Goal: Information Seeking & Learning: Learn about a topic

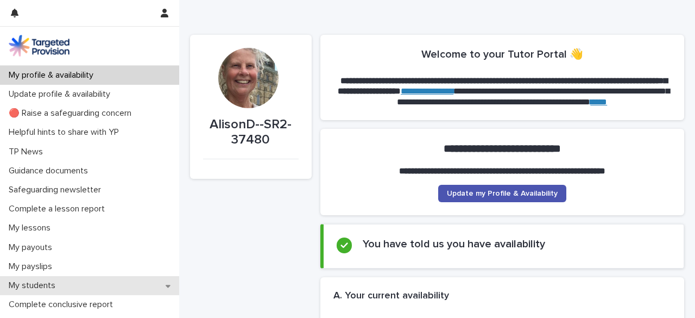
click at [30, 286] on p "My students" at bounding box center [34, 285] width 60 height 10
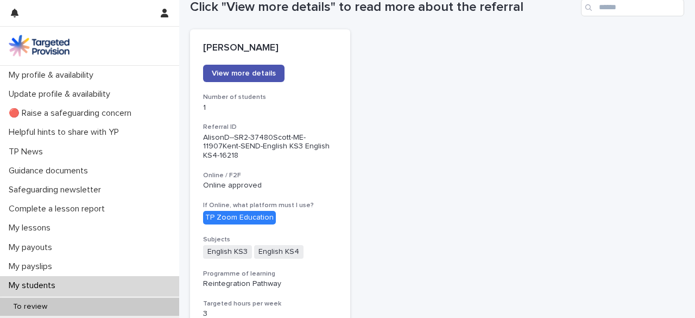
scroll to position [56, 0]
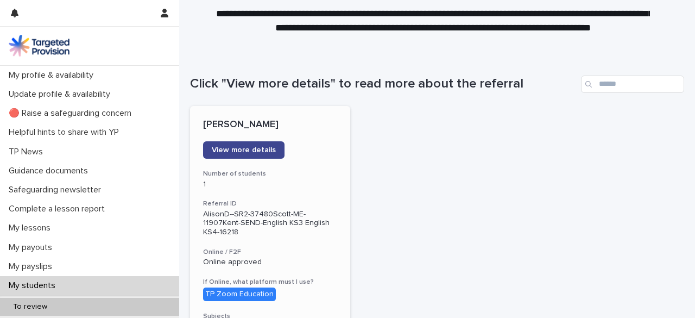
click at [259, 148] on span "View more details" at bounding box center [244, 150] width 64 height 8
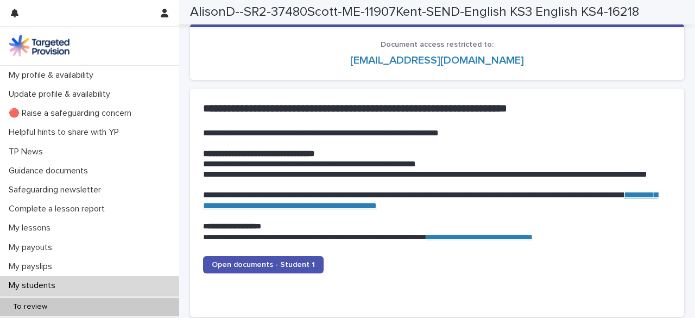
scroll to position [1191, 0]
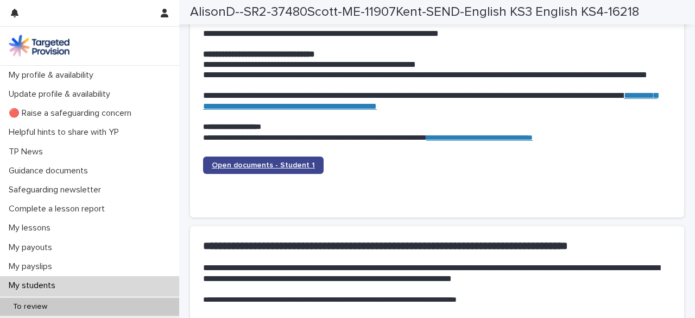
click at [277, 170] on link "Open documents - Student 1" at bounding box center [263, 164] width 121 height 17
click at [279, 163] on span "Open documents - Student 1" at bounding box center [263, 165] width 103 height 8
click at [297, 161] on span "Open documents - Student 1" at bounding box center [263, 165] width 103 height 8
